Goal: Task Accomplishment & Management: Manage account settings

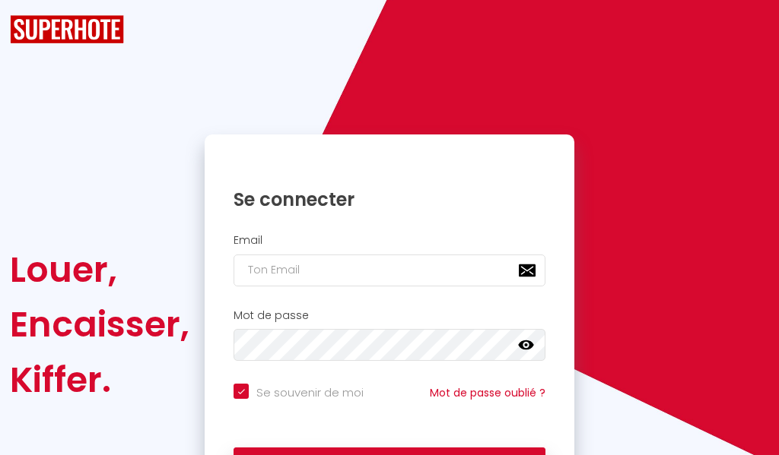
checkbox input "true"
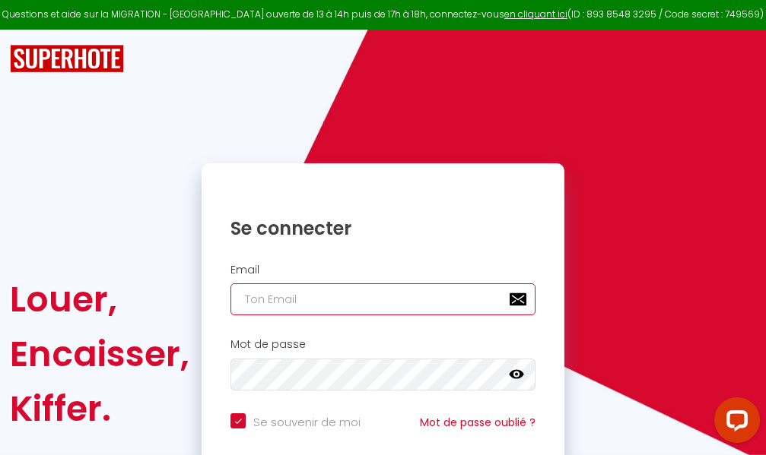
click at [401, 303] on input "email" at bounding box center [382, 300] width 305 height 32
type input "m"
checkbox input "true"
type input "ma"
checkbox input "true"
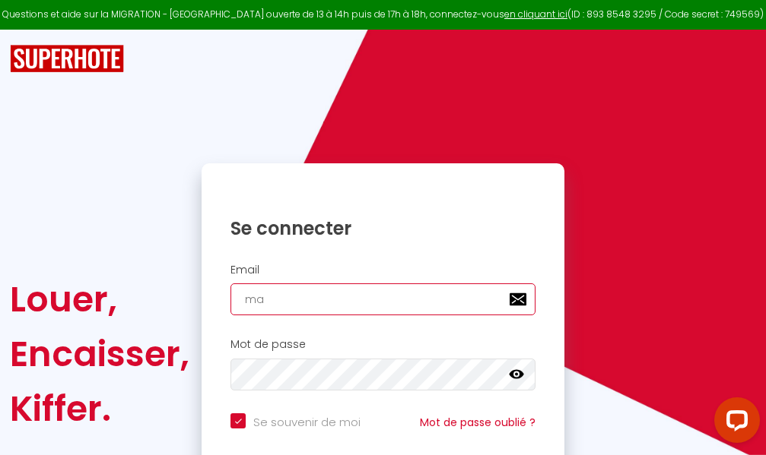
type input "mar"
checkbox input "true"
type input "marc"
checkbox input "true"
type input "marcd"
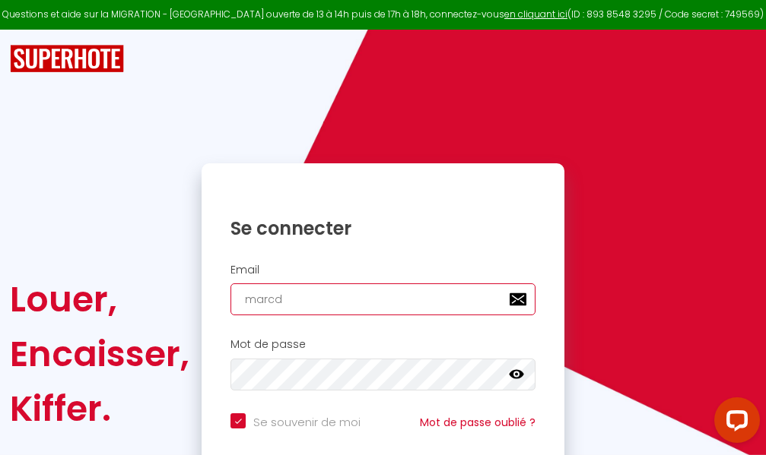
checkbox input "true"
type input "marcdp"
checkbox input "true"
type input "marcdpo"
checkbox input "true"
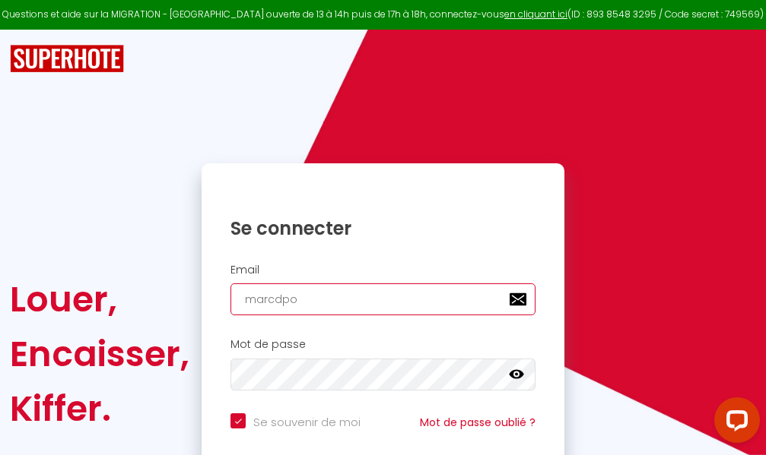
type input "marcdpoz"
checkbox input "true"
type input "marcdpoz."
checkbox input "true"
type input "marcdpoz.l"
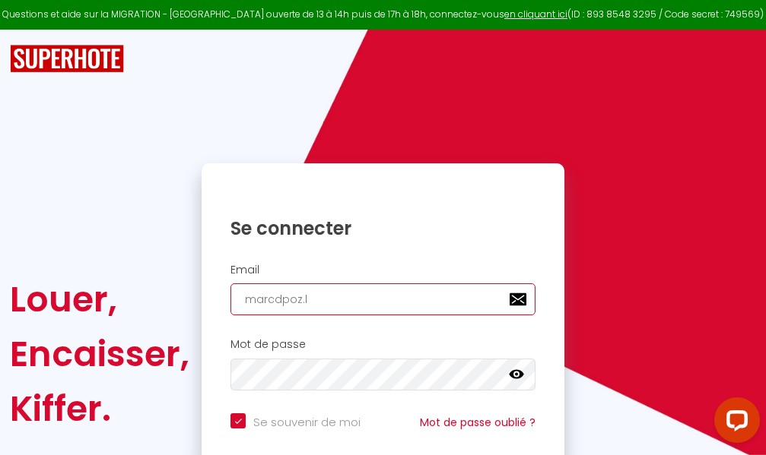
checkbox input "true"
type input "marcdpoz.lo"
checkbox input "true"
type input "marcdpoz.loc"
checkbox input "true"
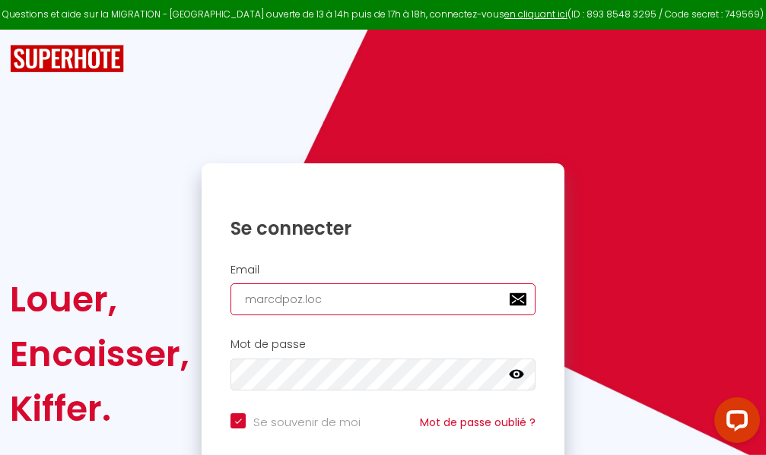
type input "marcdpoz.loca"
checkbox input "true"
type input "marcdpoz.locat"
checkbox input "true"
type input "marcdpoz.locati"
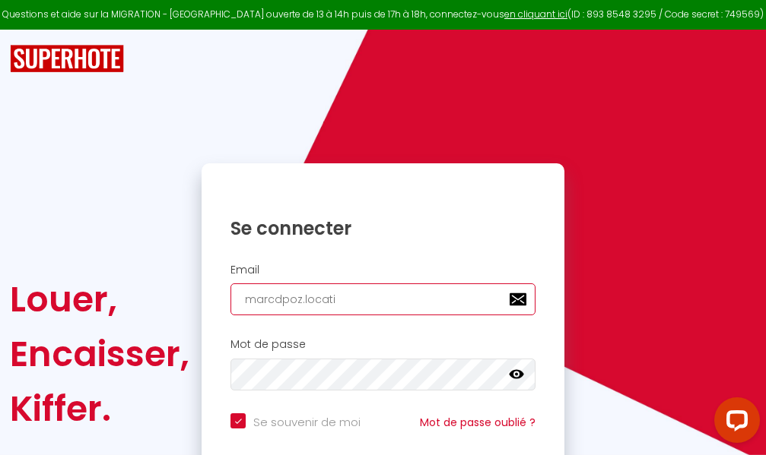
checkbox input "true"
type input "marcdpoz.locatio"
checkbox input "true"
type input "marcdpoz.location"
checkbox input "true"
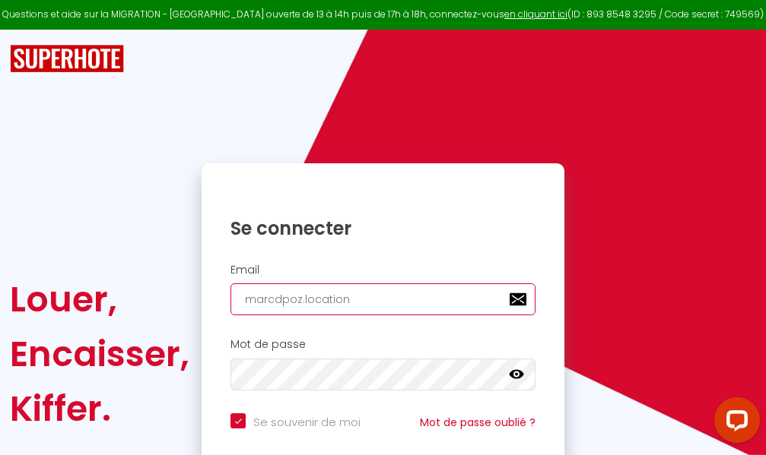
type input "marcdpoz.location@"
checkbox input "true"
type input "marcdpoz.location@g"
checkbox input "true"
type input "marcdpoz.location@gm"
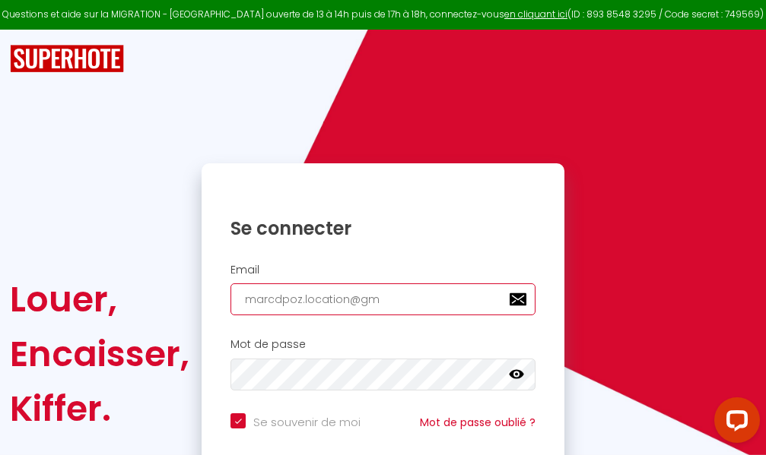
checkbox input "true"
type input "marcdpoz.location@gma"
checkbox input "true"
type input "marcdpoz.location@gmai"
checkbox input "true"
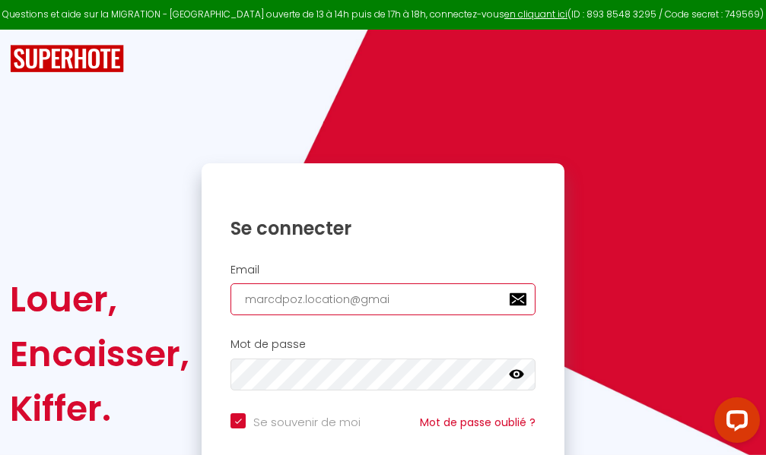
type input "[EMAIL_ADDRESS]"
checkbox input "true"
type input "[EMAIL_ADDRESS]."
checkbox input "true"
type input "marcdpoz.location@gmail.c"
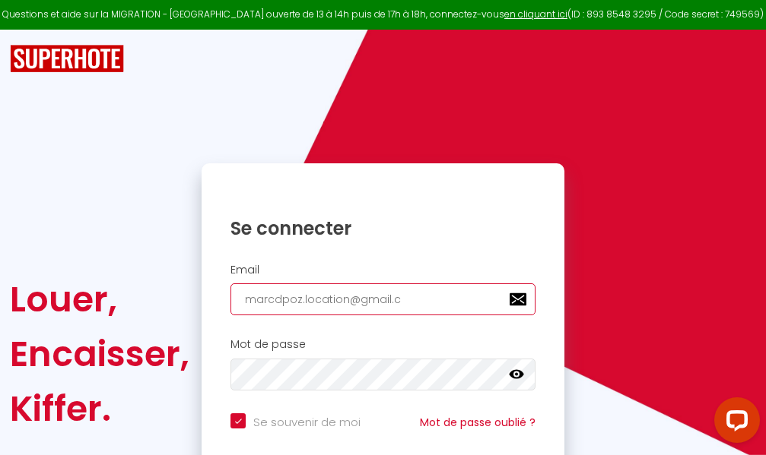
checkbox input "true"
type input "[EMAIL_ADDRESS][DOMAIN_NAME]"
checkbox input "true"
type input "[EMAIL_ADDRESS][DOMAIN_NAME]"
checkbox input "true"
